Goal: Task Accomplishment & Management: Manage account settings

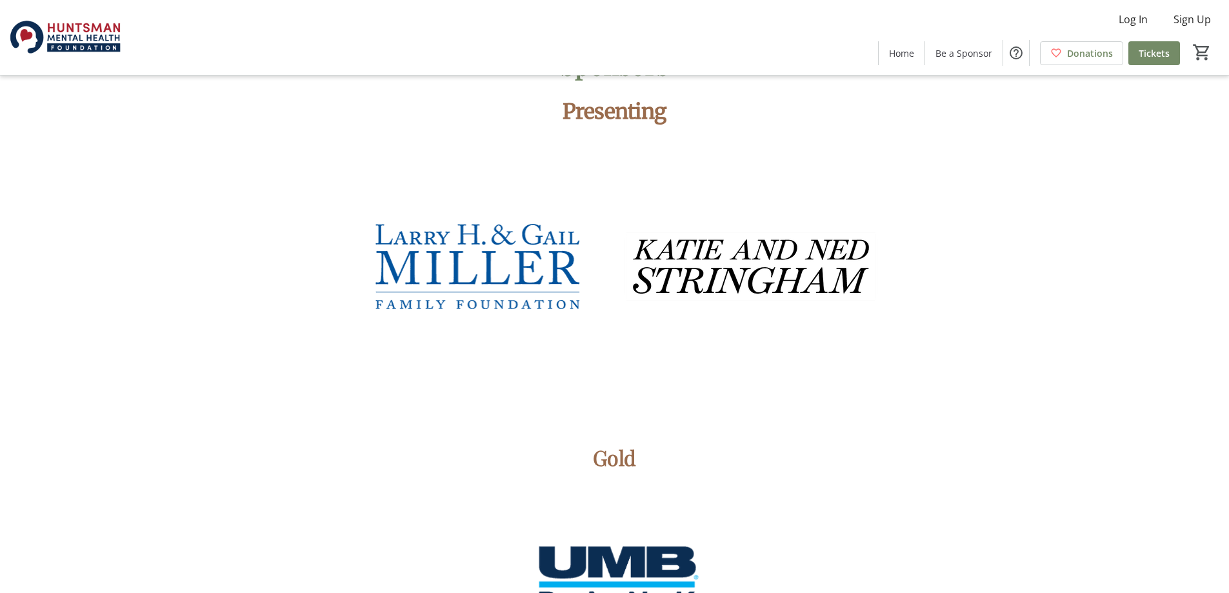
scroll to position [1897, 0]
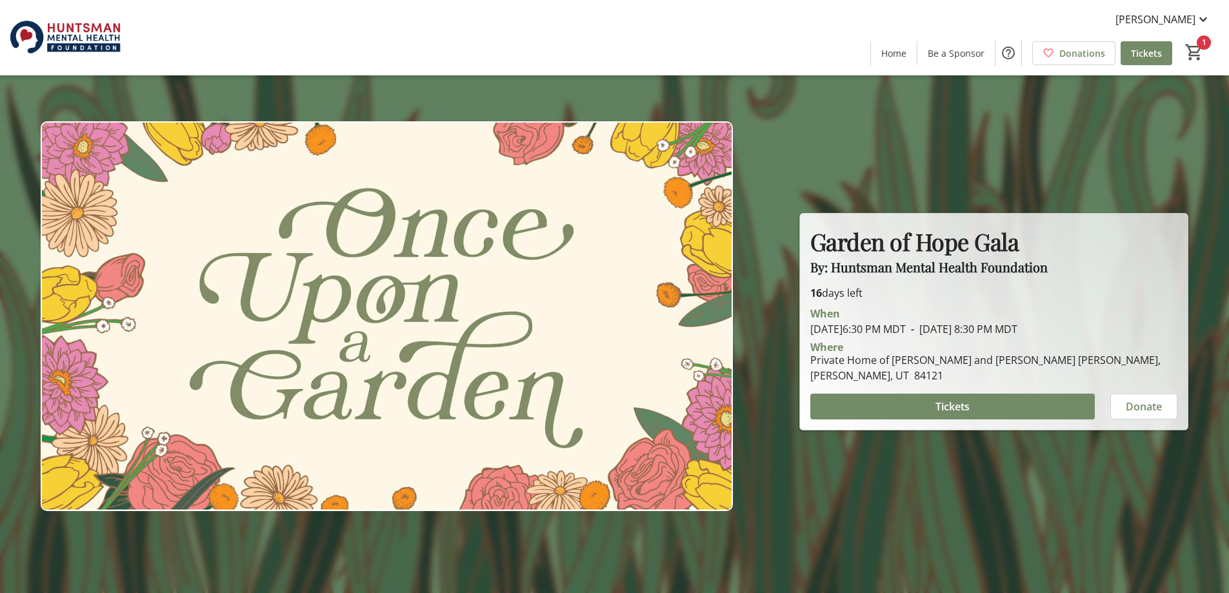
scroll to position [1897, 0]
